Goal: Task Accomplishment & Management: Use online tool/utility

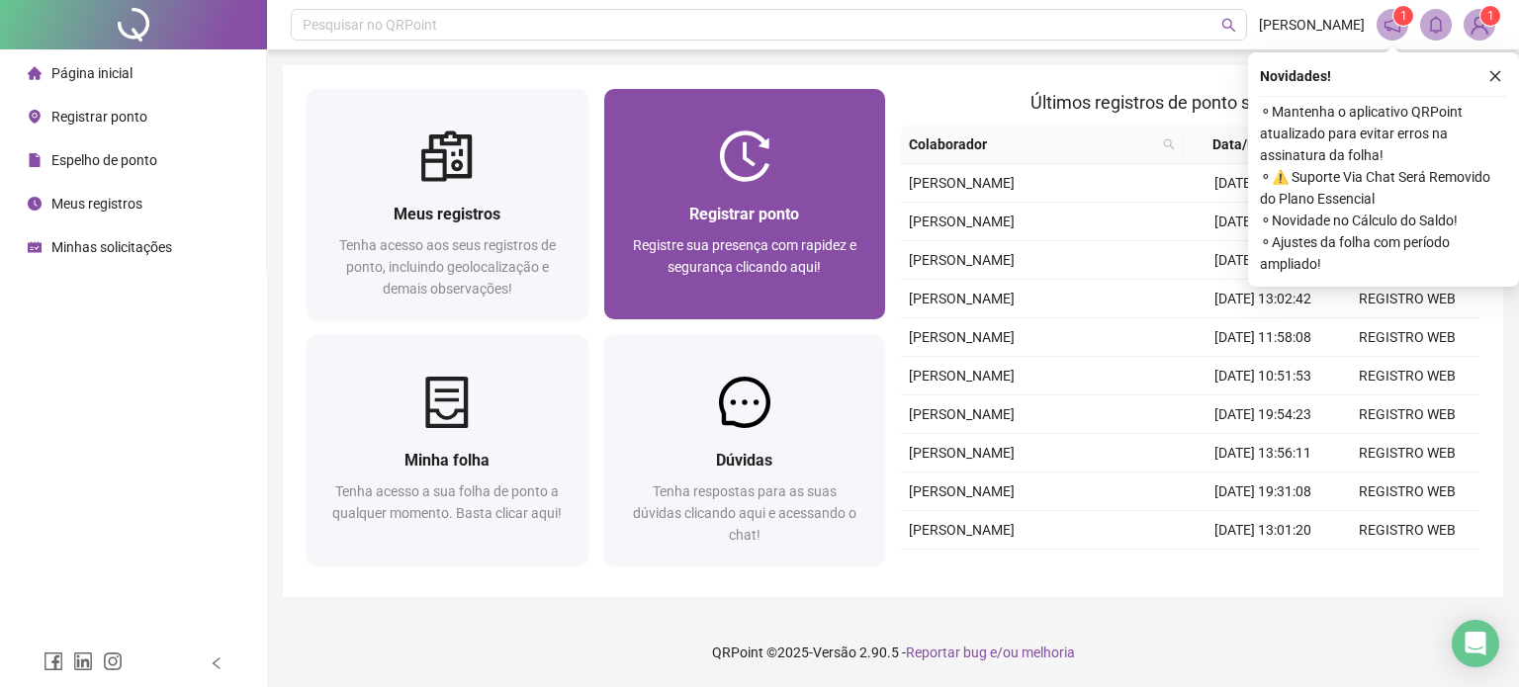
click at [728, 244] on span "Registre sua presença com rapidez e segurança clicando aqui!" at bounding box center [744, 256] width 223 height 38
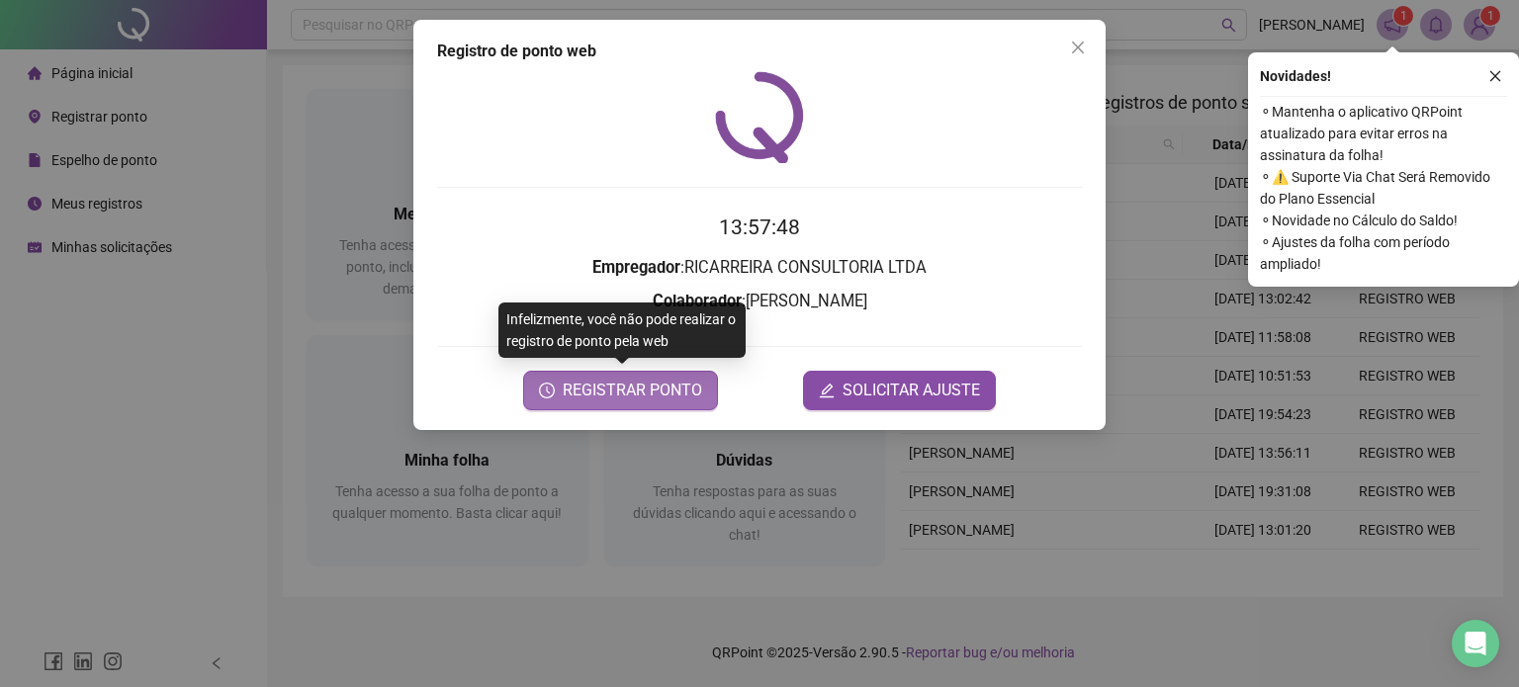
click at [651, 398] on span "REGISTRAR PONTO" at bounding box center [632, 391] width 139 height 24
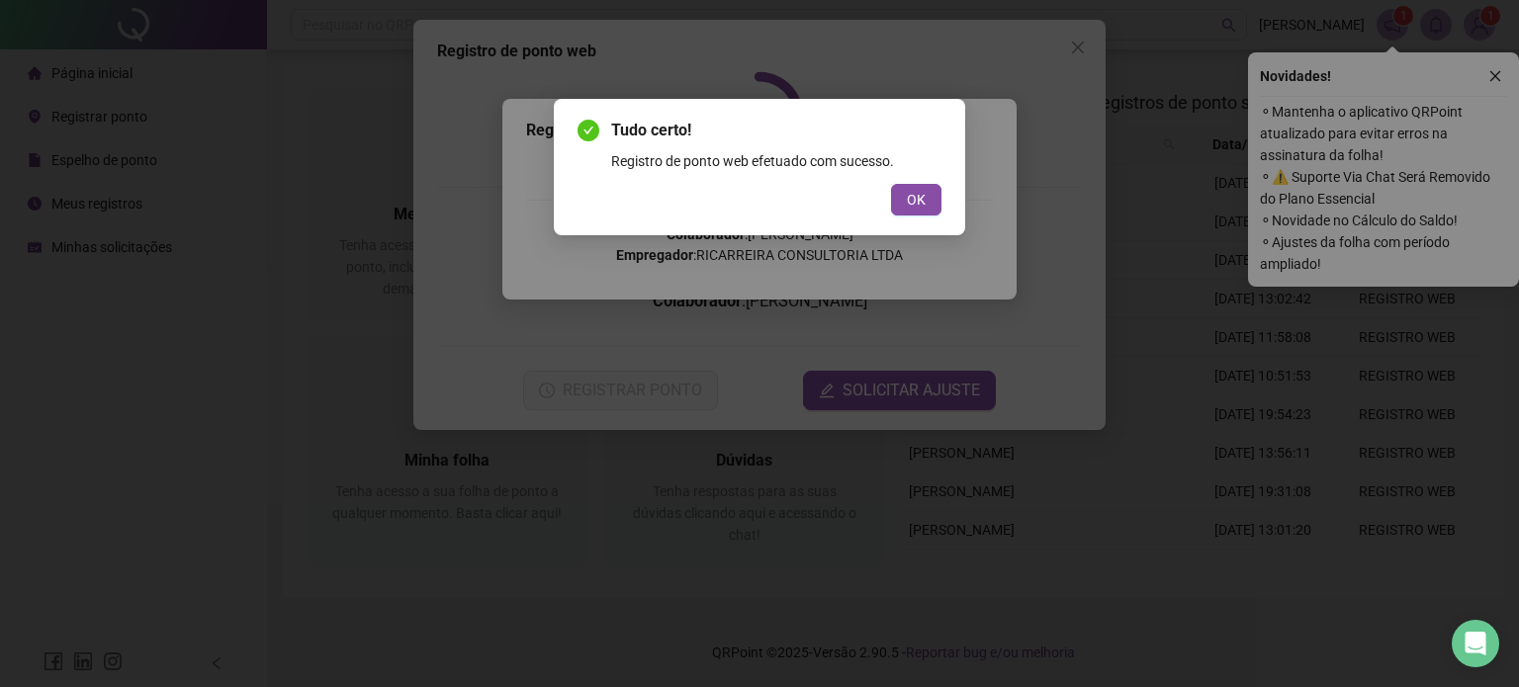
click at [909, 205] on span "OK" at bounding box center [916, 200] width 19 height 22
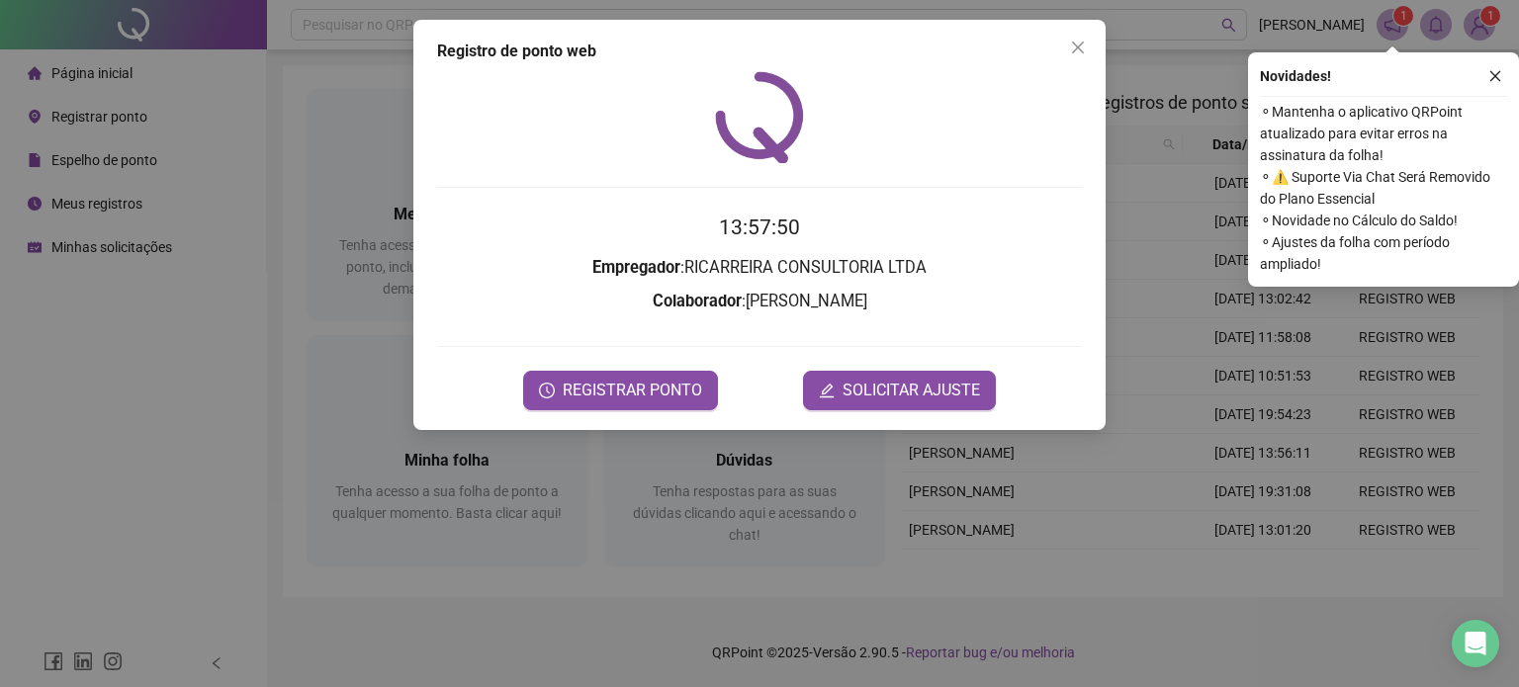
click at [1076, 55] on button "Close" at bounding box center [1078, 48] width 32 height 32
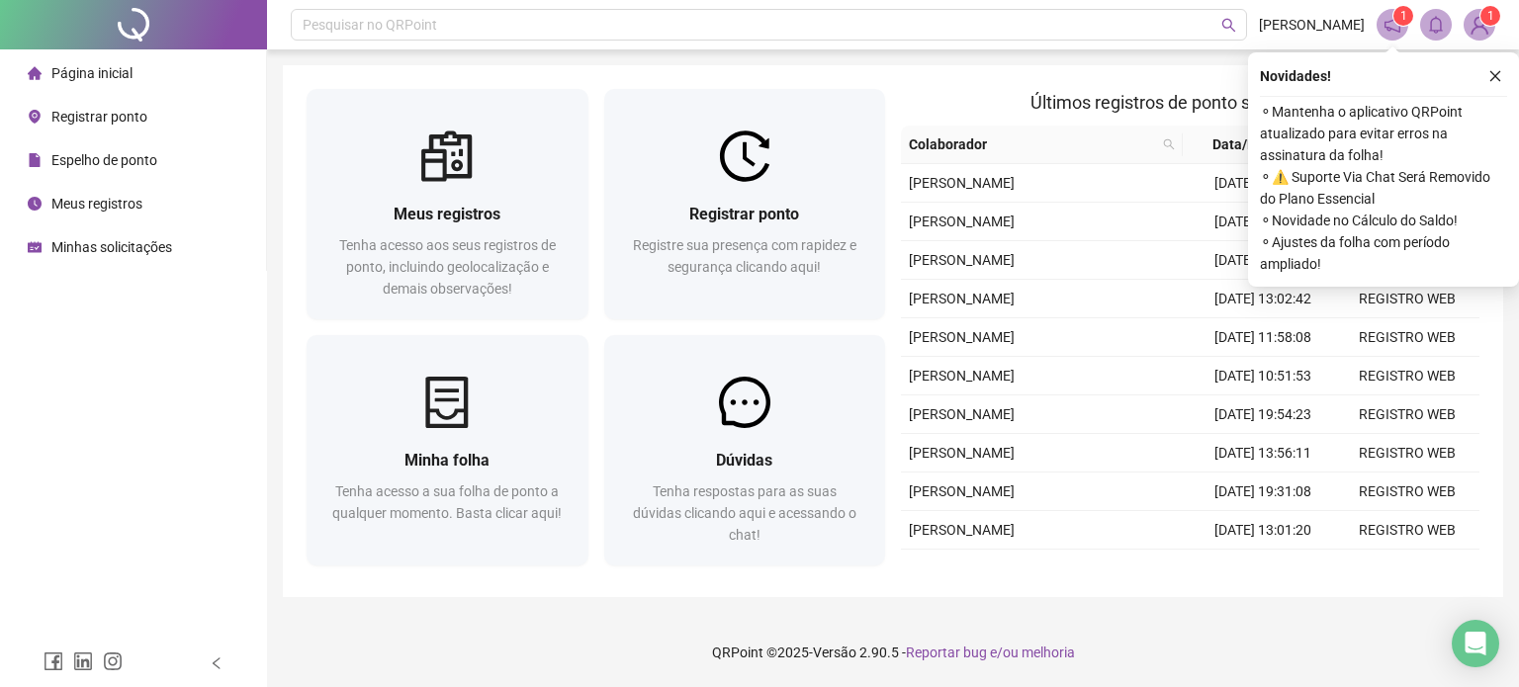
click at [1490, 82] on icon "close" at bounding box center [1495, 76] width 14 height 14
drag, startPoint x: 1495, startPoint y: 85, endPoint x: 1365, endPoint y: 193, distance: 168.5
click at [1495, 85] on button "button" at bounding box center [1495, 76] width 24 height 24
